Goal: Task Accomplishment & Management: Use online tool/utility

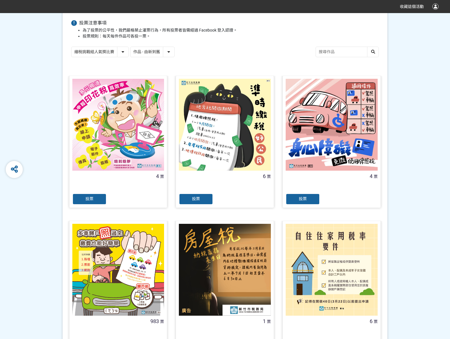
scroll to position [85, 0]
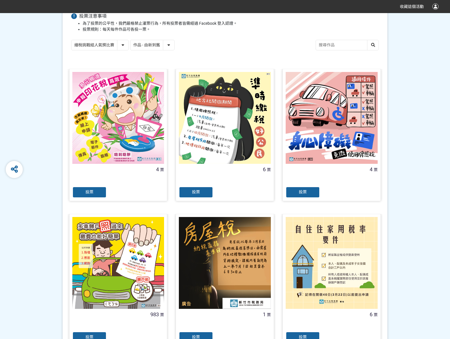
click at [95, 336] on div "投票" at bounding box center [89, 337] width 34 height 11
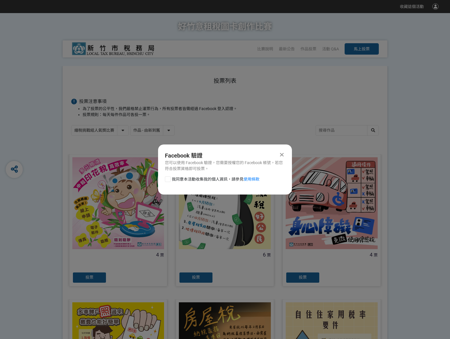
scroll to position [0, 0]
click at [167, 178] on div at bounding box center [168, 179] width 6 height 6
checkbox input "true"
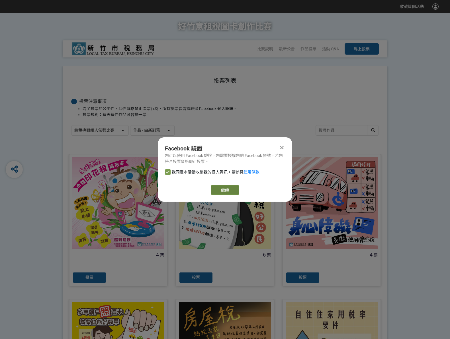
click at [221, 190] on link "繼續" at bounding box center [225, 190] width 28 height 10
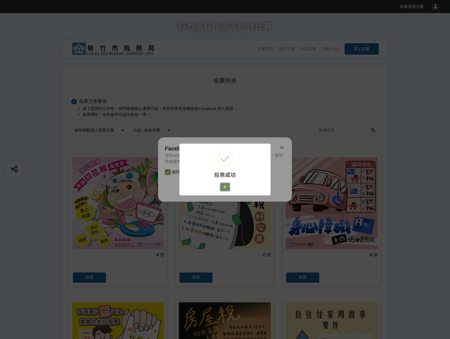
click at [227, 187] on button "好" at bounding box center [224, 187] width 9 height 8
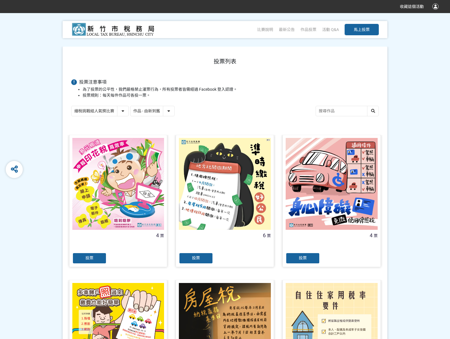
scroll to position [32, 0]
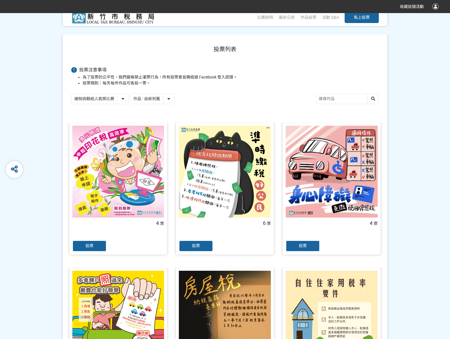
click at [126, 101] on select "繪稅挑戰組人氣獎比賽 活用智繪組人氣獎投票" at bounding box center [99, 99] width 57 height 10
select select "13167"
click at [71, 94] on select "繪稅挑戰組人氣獎比賽 活用智繪組人氣獎投票" at bounding box center [99, 99] width 57 height 10
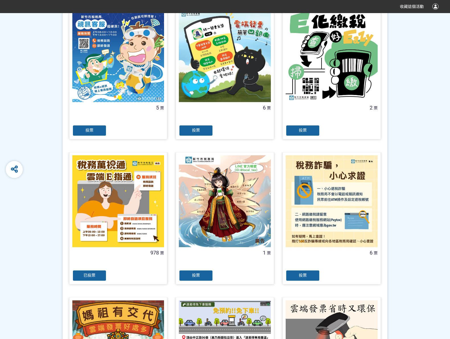
scroll to position [171, 0]
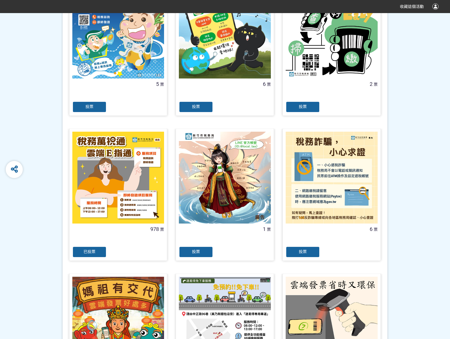
click at [101, 248] on div "已投票" at bounding box center [89, 251] width 34 height 11
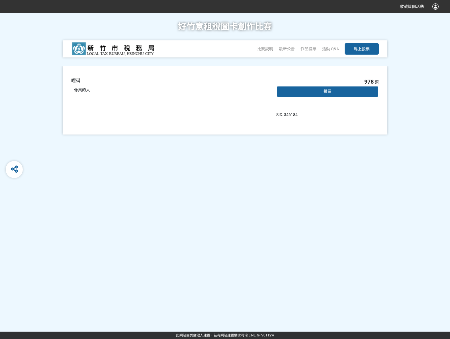
click at [327, 90] on span "投票" at bounding box center [327, 91] width 8 height 5
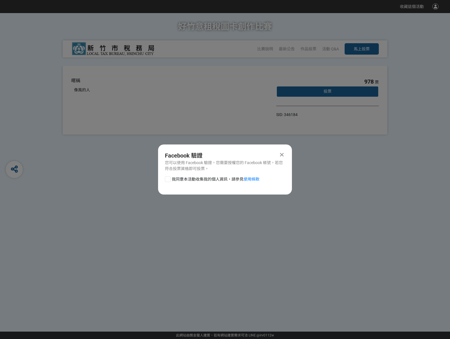
click at [167, 179] on div at bounding box center [168, 179] width 6 height 6
checkbox input "true"
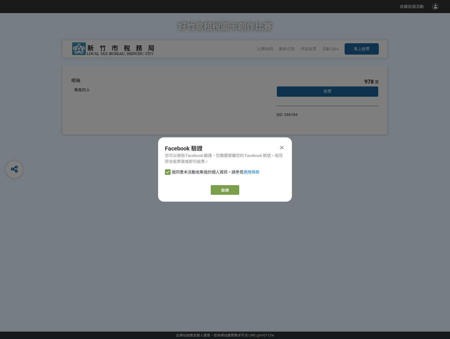
click at [222, 191] on link "繼續" at bounding box center [225, 190] width 28 height 10
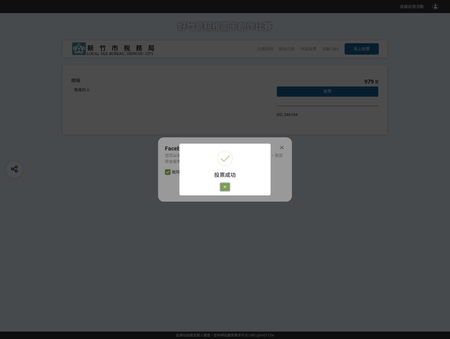
click at [226, 183] on button "好" at bounding box center [224, 187] width 9 height 8
